Goal: Register for event/course

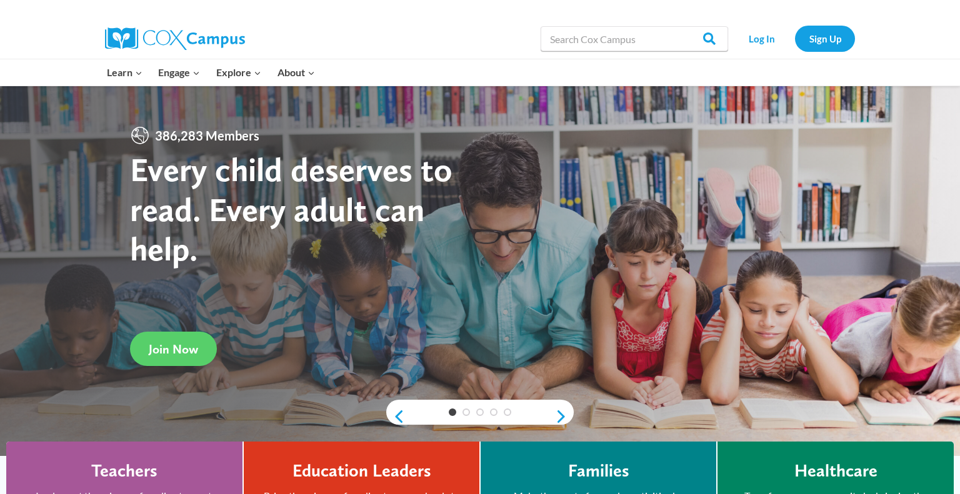
scroll to position [6, 0]
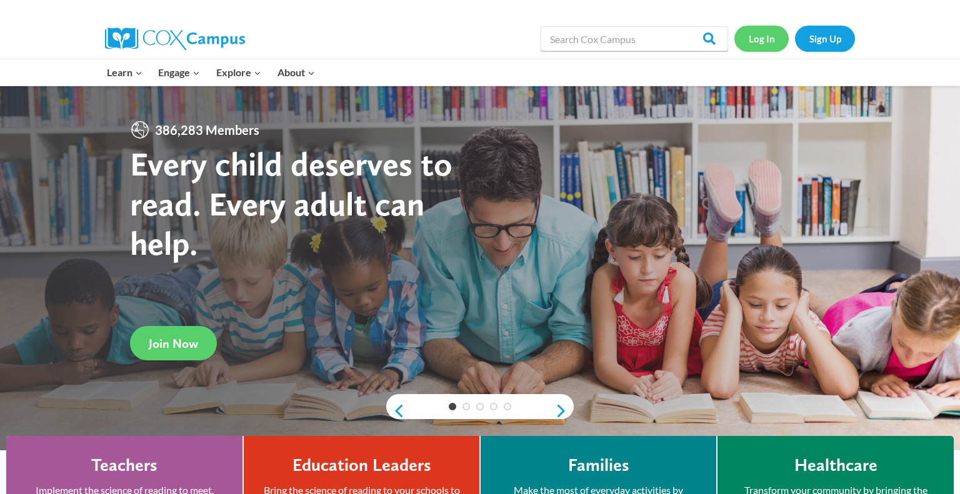
click at [478, 44] on link "Log In" at bounding box center [761, 39] width 54 height 26
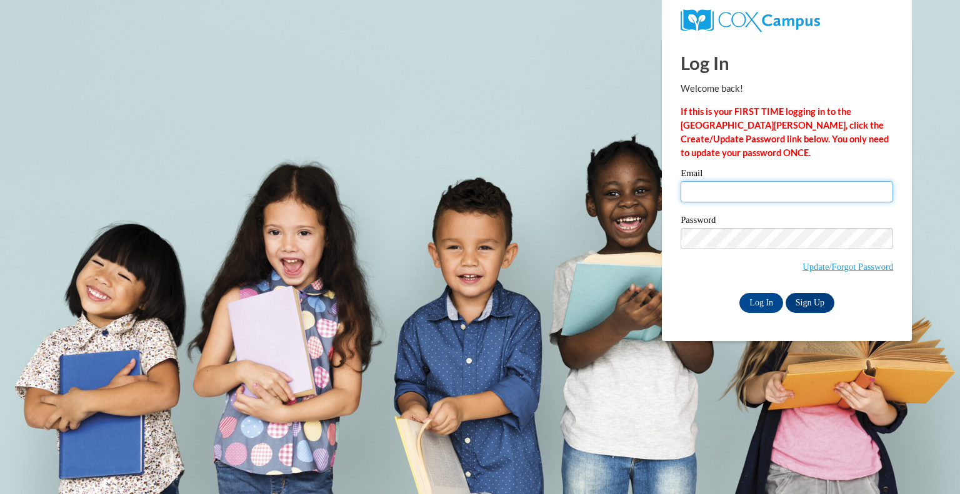
click at [729, 194] on input "Email" at bounding box center [786, 191] width 212 height 21
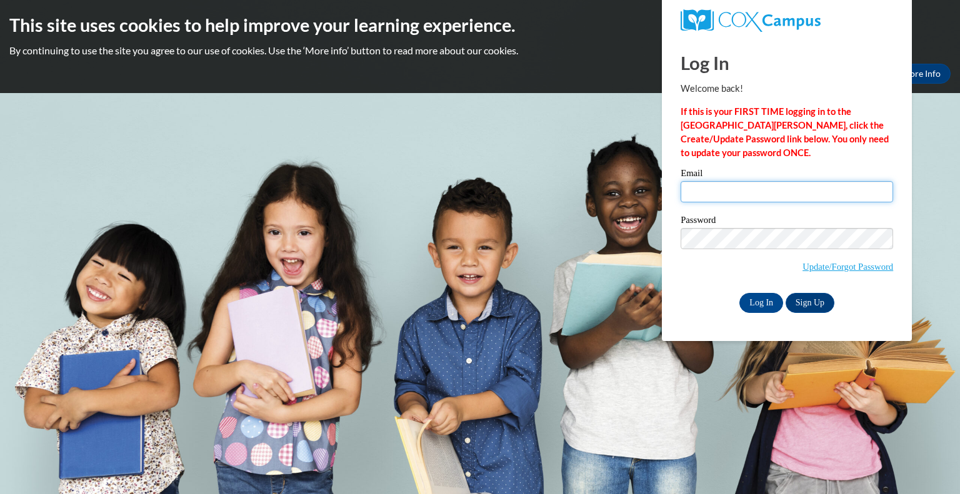
type input "grizzleblandon@gmail.com"
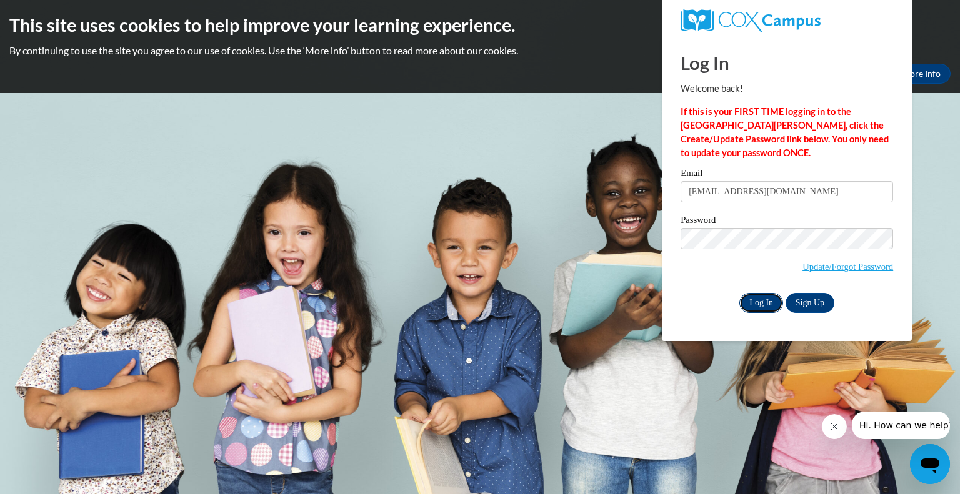
click at [758, 303] on input "Log In" at bounding box center [761, 303] width 44 height 20
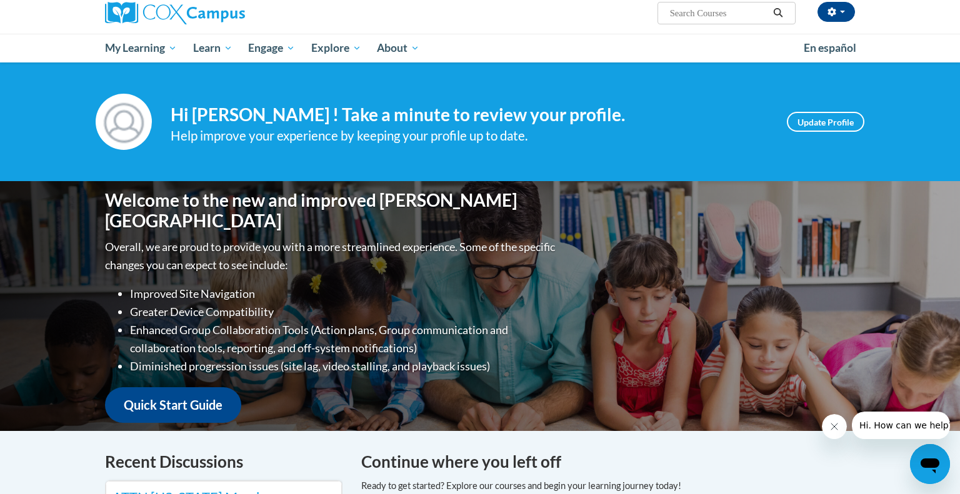
scroll to position [99, 0]
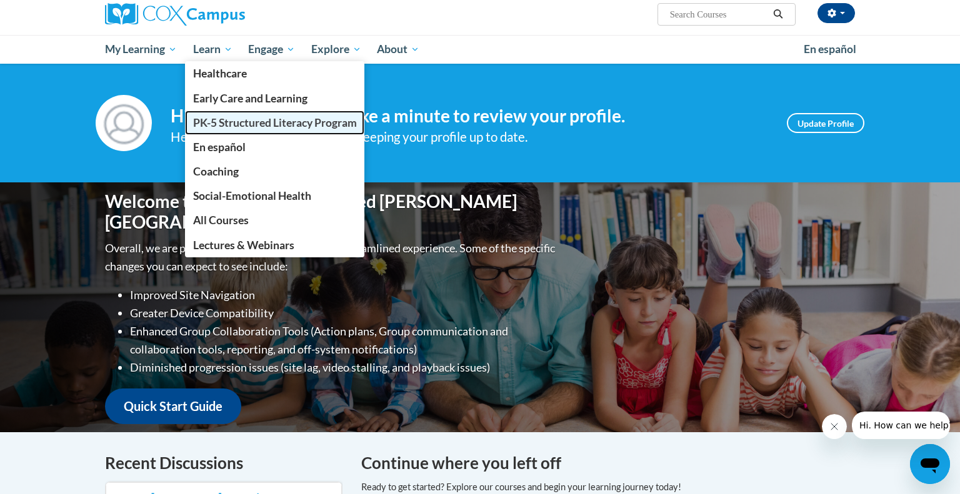
click at [255, 122] on span "PK-5 Structured Literacy Program" at bounding box center [275, 122] width 164 height 13
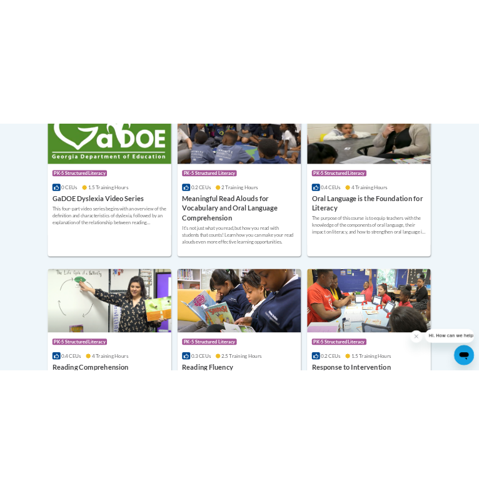
scroll to position [919, 0]
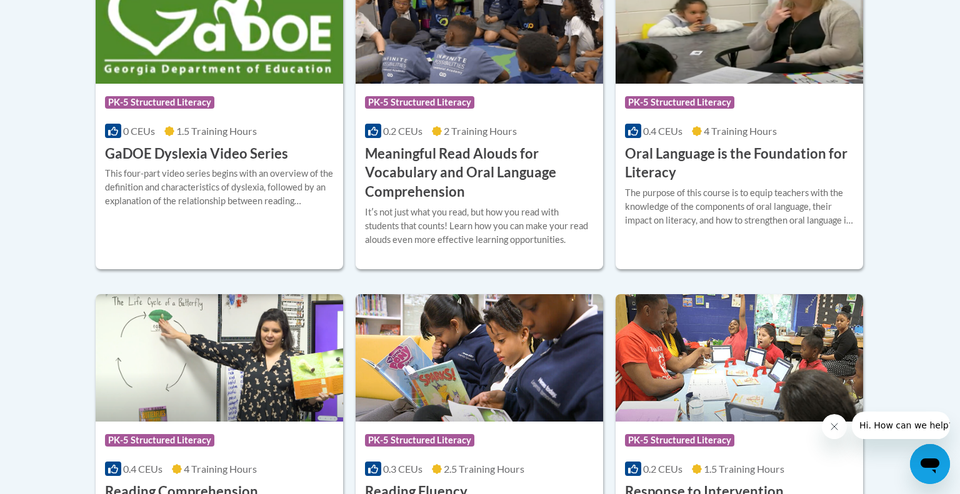
click at [830, 432] on button "Close message from company" at bounding box center [834, 426] width 25 height 25
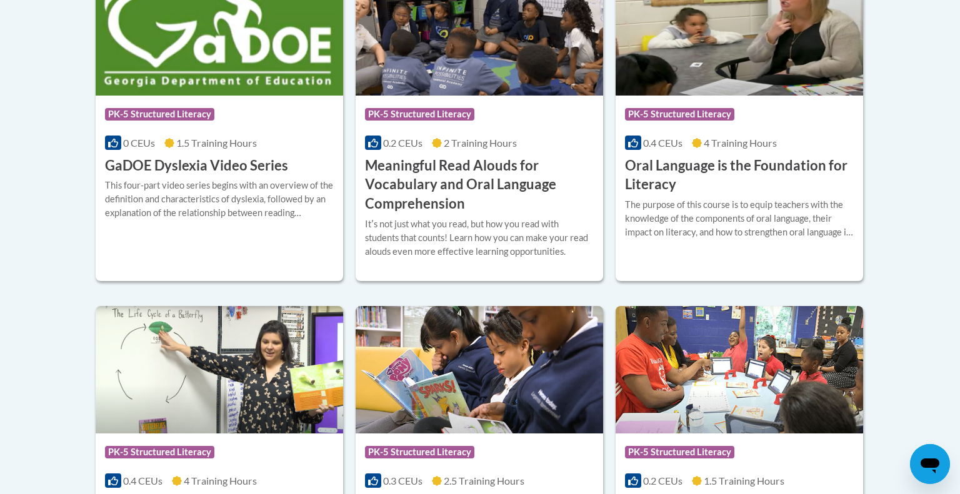
scroll to position [896, 0]
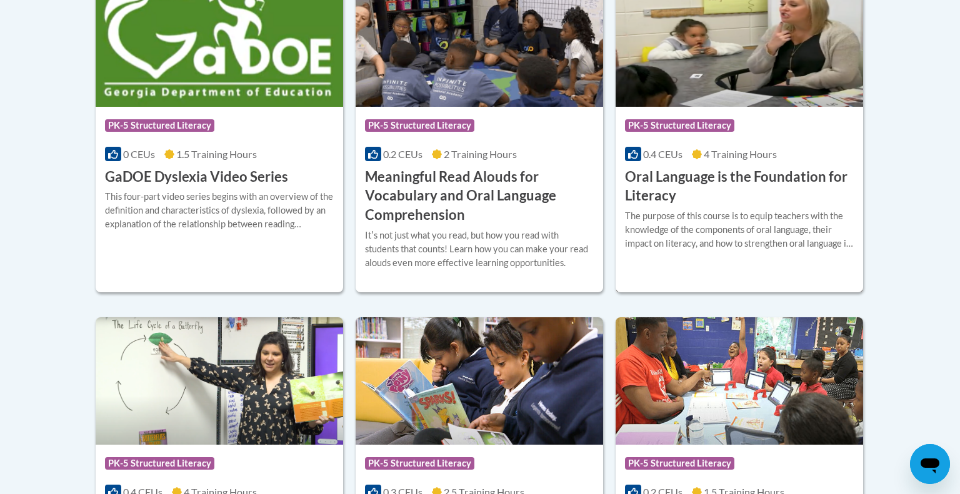
click at [695, 197] on h3 "Oral Language is the Foundation for Literacy" at bounding box center [739, 186] width 229 height 39
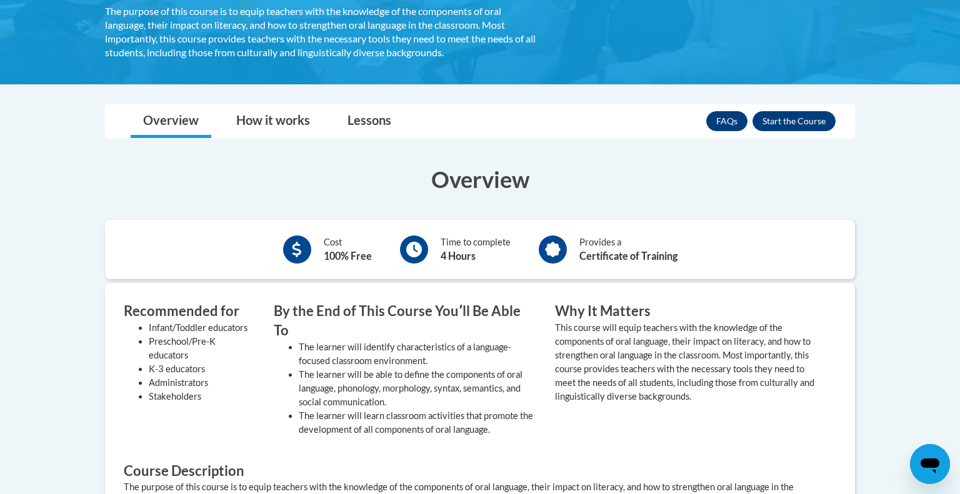
scroll to position [291, 0]
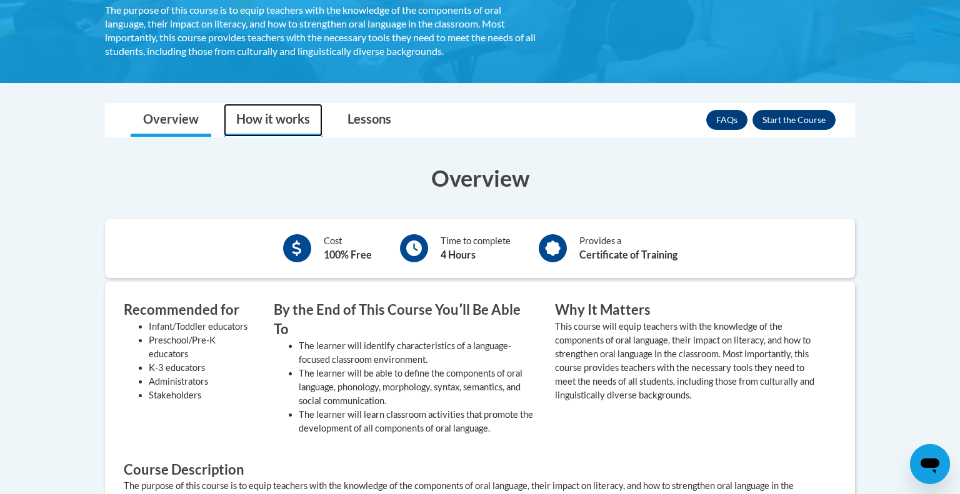
click at [297, 114] on link "How it works" at bounding box center [273, 120] width 99 height 33
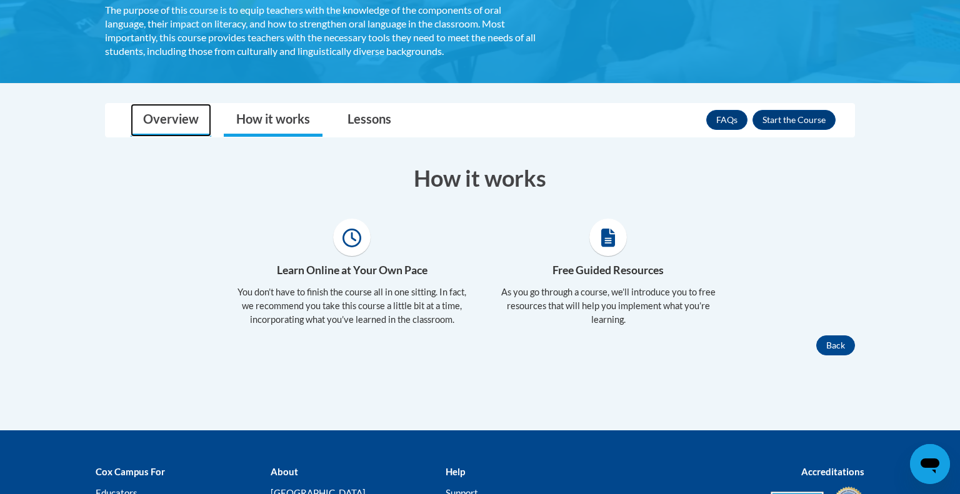
click at [187, 123] on link "Overview" at bounding box center [171, 120] width 81 height 33
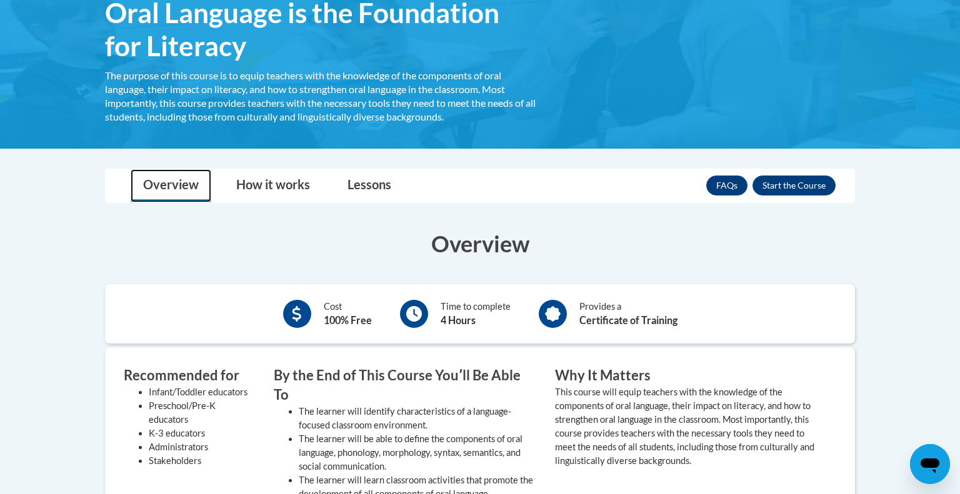
scroll to position [225, 0]
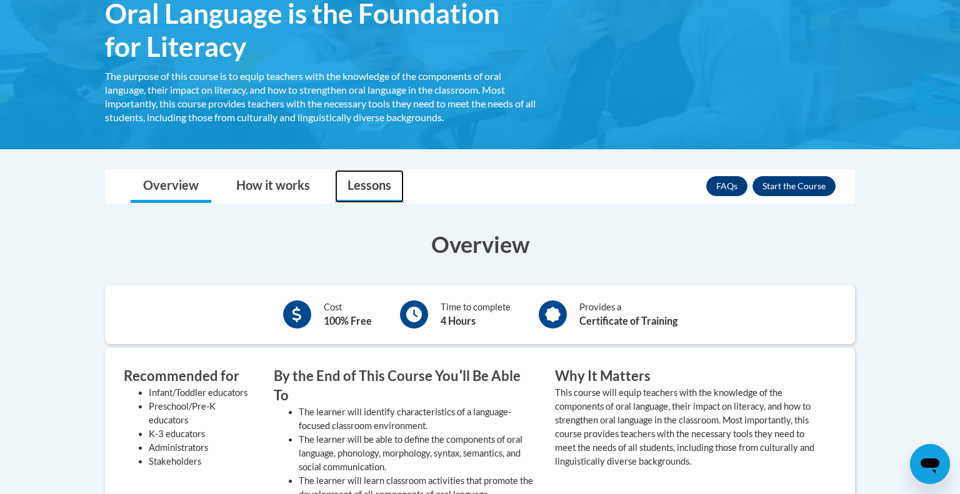
click at [379, 192] on link "Lessons" at bounding box center [369, 186] width 69 height 33
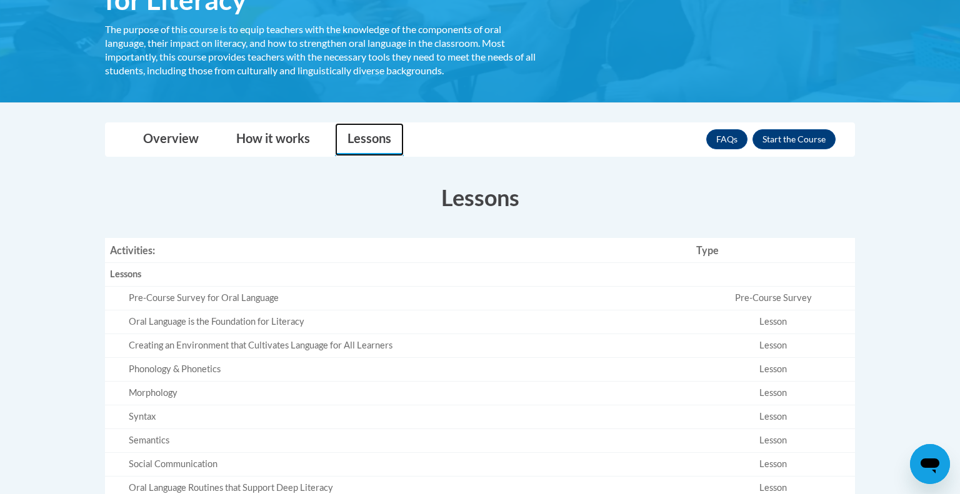
scroll to position [270, 0]
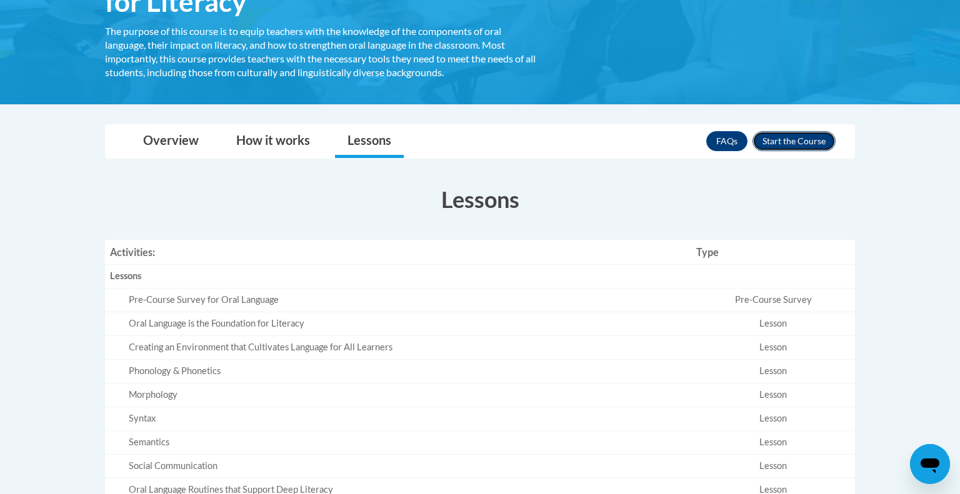
click at [785, 146] on button "Enroll" at bounding box center [793, 141] width 83 height 20
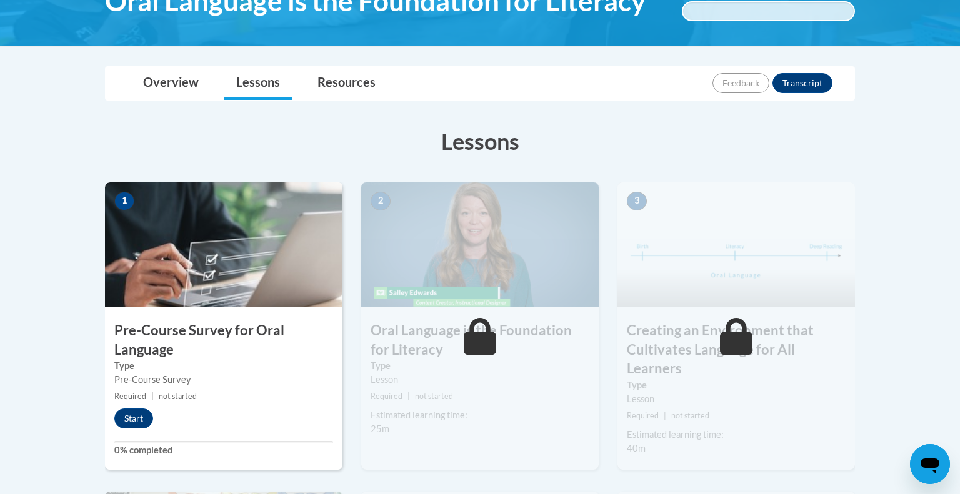
scroll to position [235, 0]
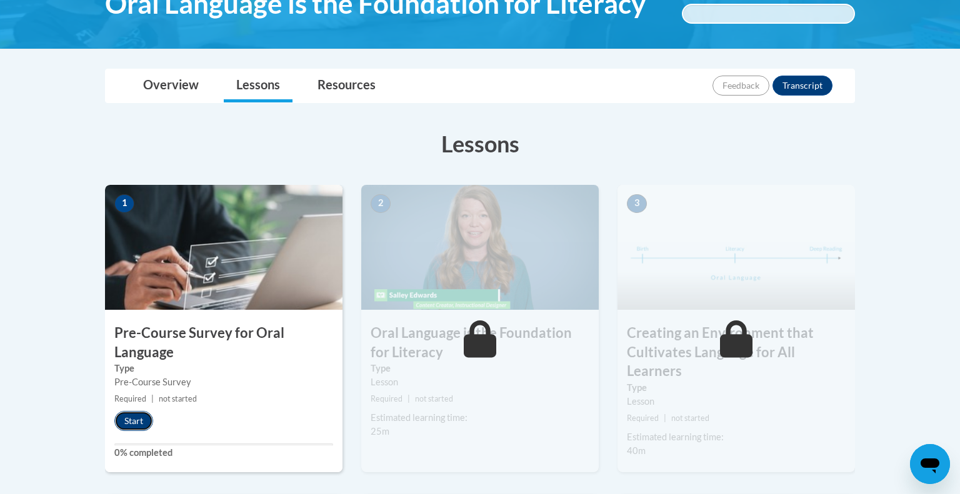
click at [130, 426] on button "Start" at bounding box center [133, 421] width 39 height 20
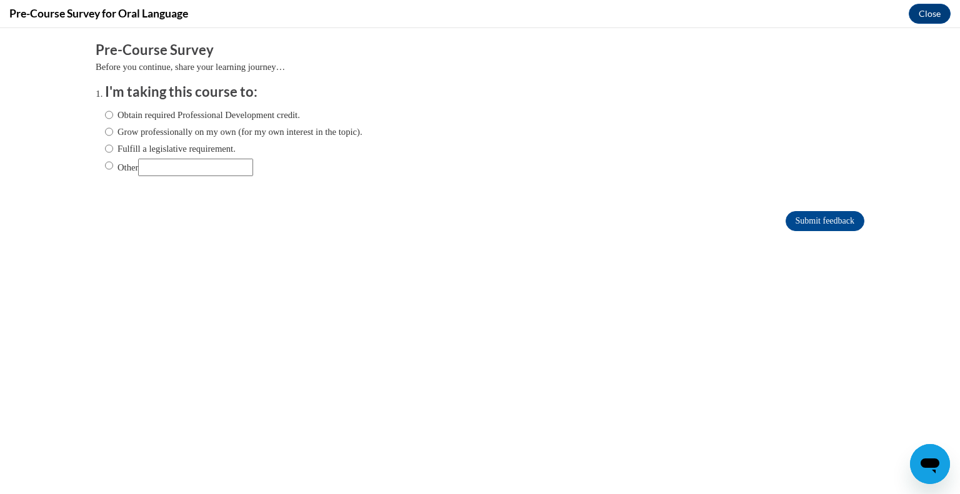
scroll to position [0, 0]
click at [212, 149] on label "Fulfill a legislative requirement." at bounding box center [170, 149] width 131 height 14
click at [113, 149] on input "Fulfill a legislative requirement." at bounding box center [109, 149] width 8 height 14
radio input "true"
click at [188, 133] on label "Grow professionally on my own (for my own interest in the topic)." at bounding box center [233, 132] width 257 height 14
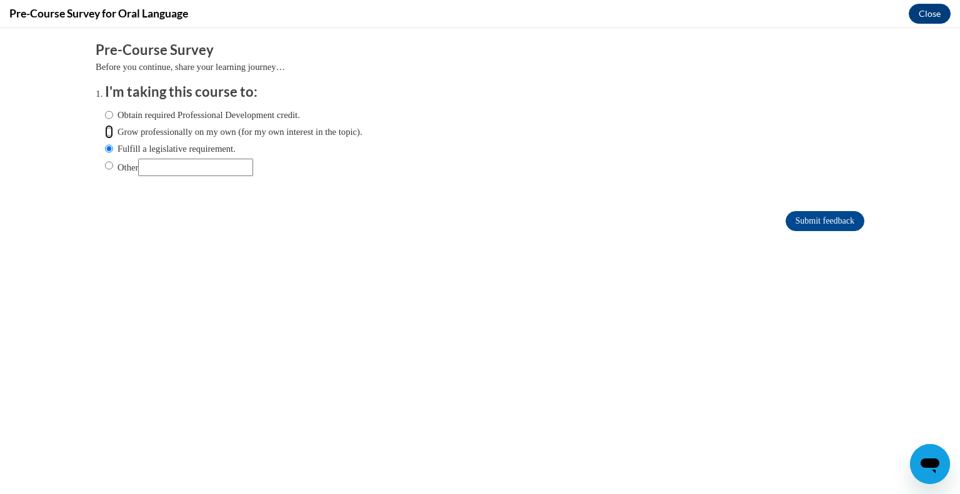
click at [113, 133] on input "Grow professionally on my own (for my own interest in the topic)." at bounding box center [109, 132] width 8 height 14
radio input "true"
click at [227, 115] on label "Obtain required Professional Development credit." at bounding box center [202, 115] width 195 height 14
click at [113, 115] on input "Obtain required Professional Development credit." at bounding box center [109, 115] width 8 height 14
radio input "true"
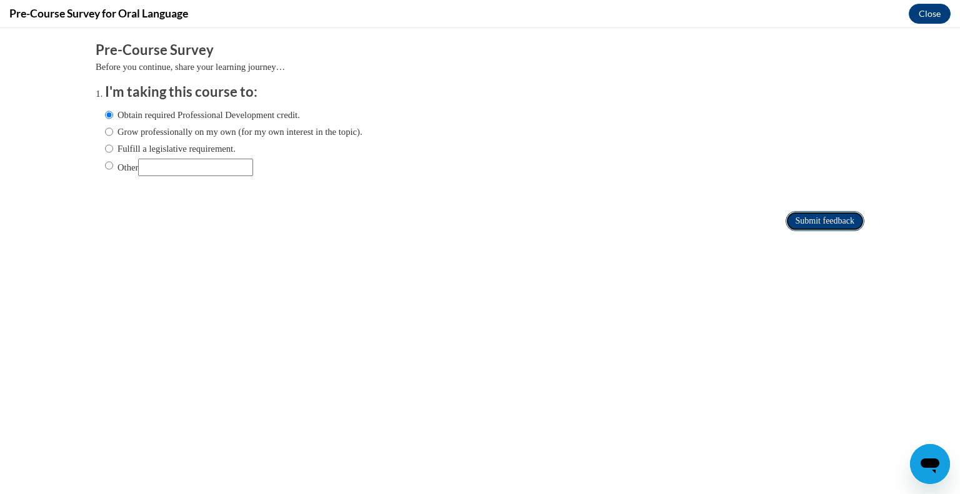
click at [817, 219] on input "Submit feedback" at bounding box center [824, 221] width 79 height 20
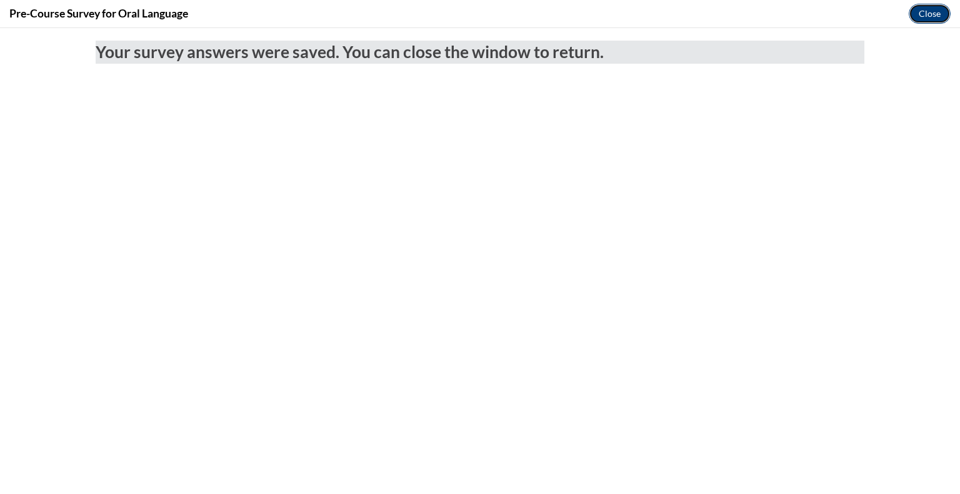
click at [933, 11] on button "Close" at bounding box center [929, 14] width 42 height 20
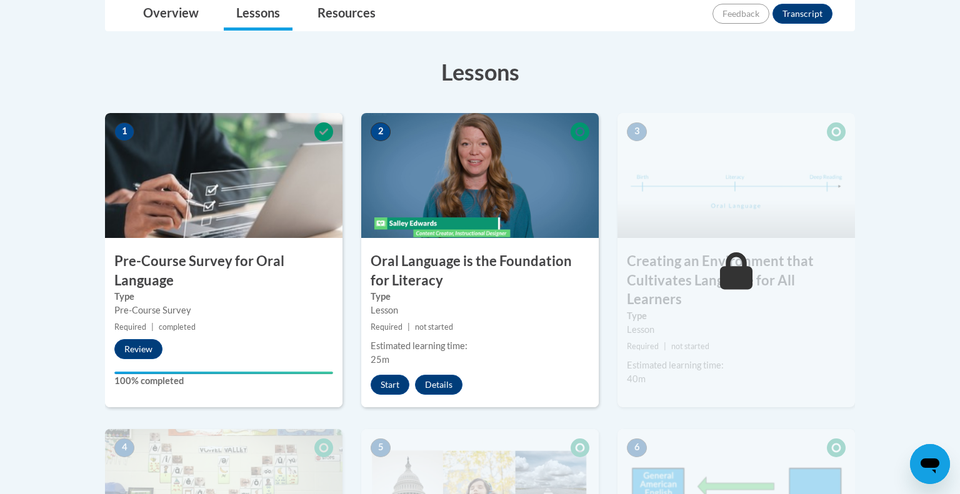
scroll to position [309, 0]
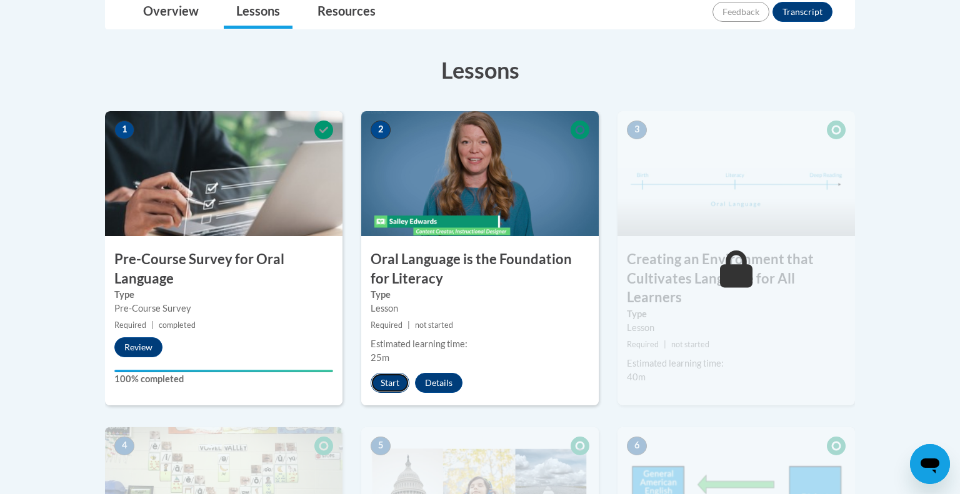
click at [395, 384] on button "Start" at bounding box center [390, 383] width 39 height 20
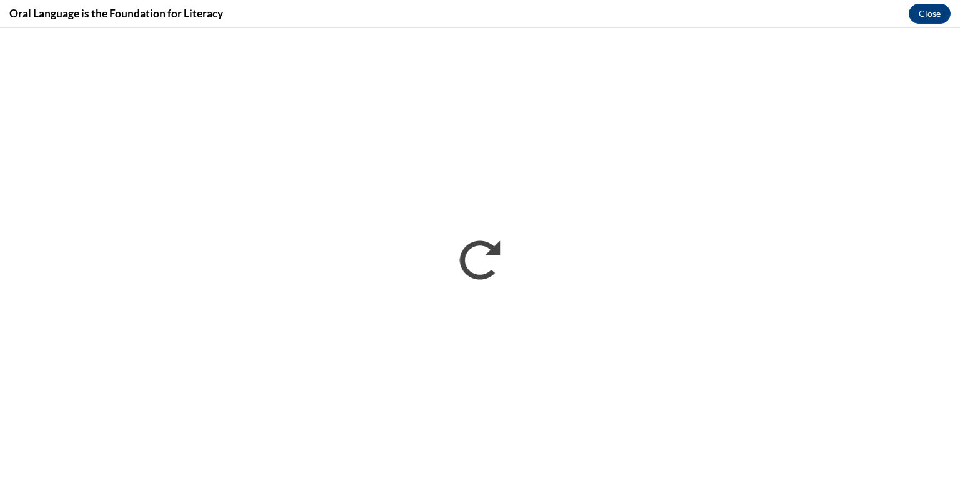
scroll to position [0, 0]
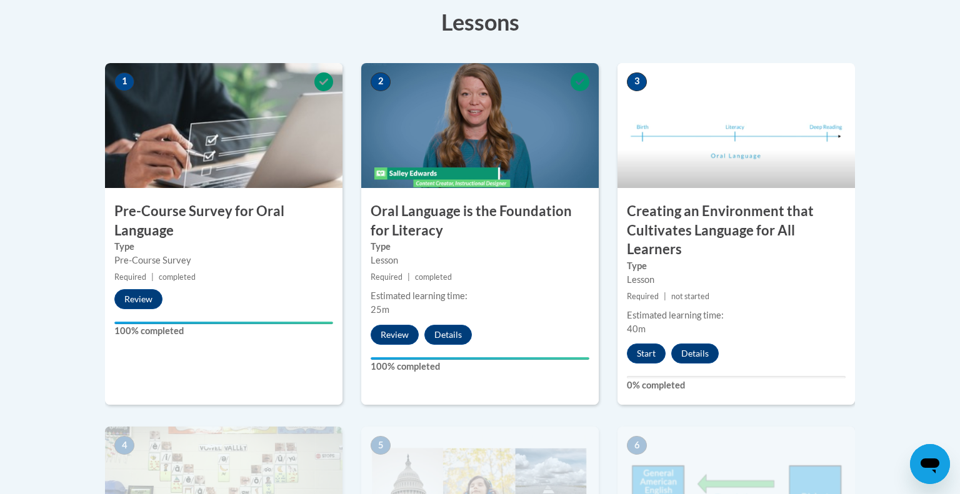
scroll to position [356, 0]
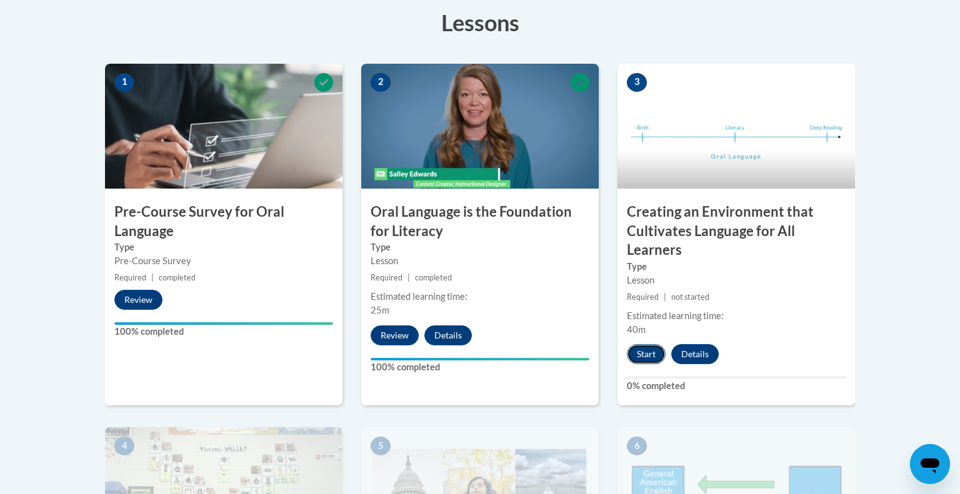
click at [647, 352] on button "Start" at bounding box center [646, 354] width 39 height 20
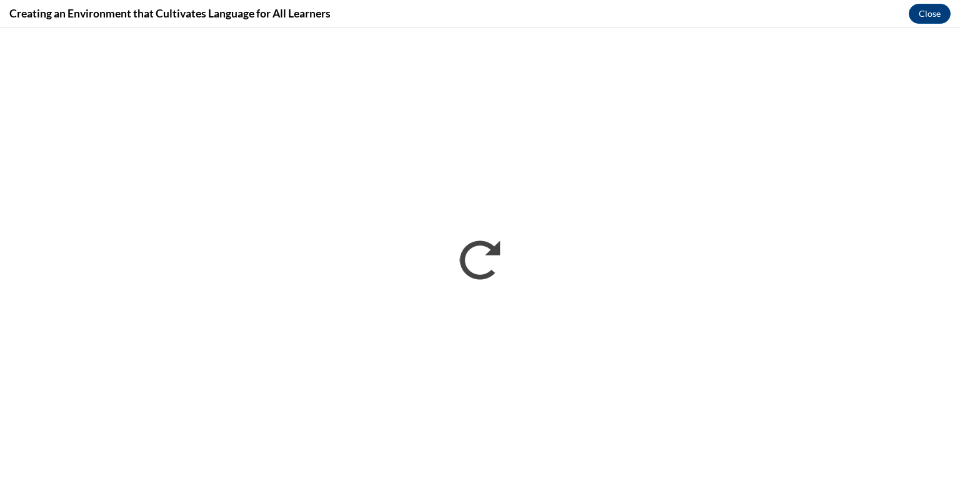
scroll to position [0, 0]
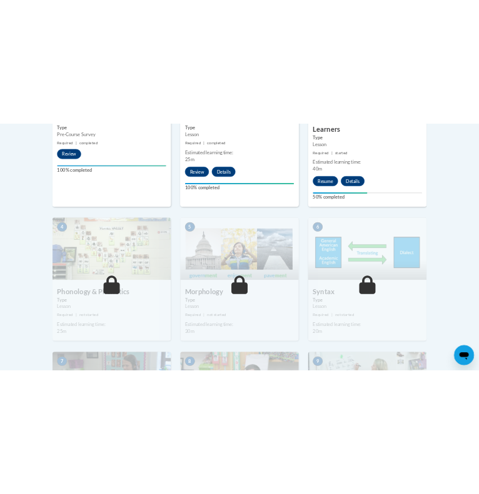
scroll to position [590, 0]
